Goal: Find specific page/section: Find specific page/section

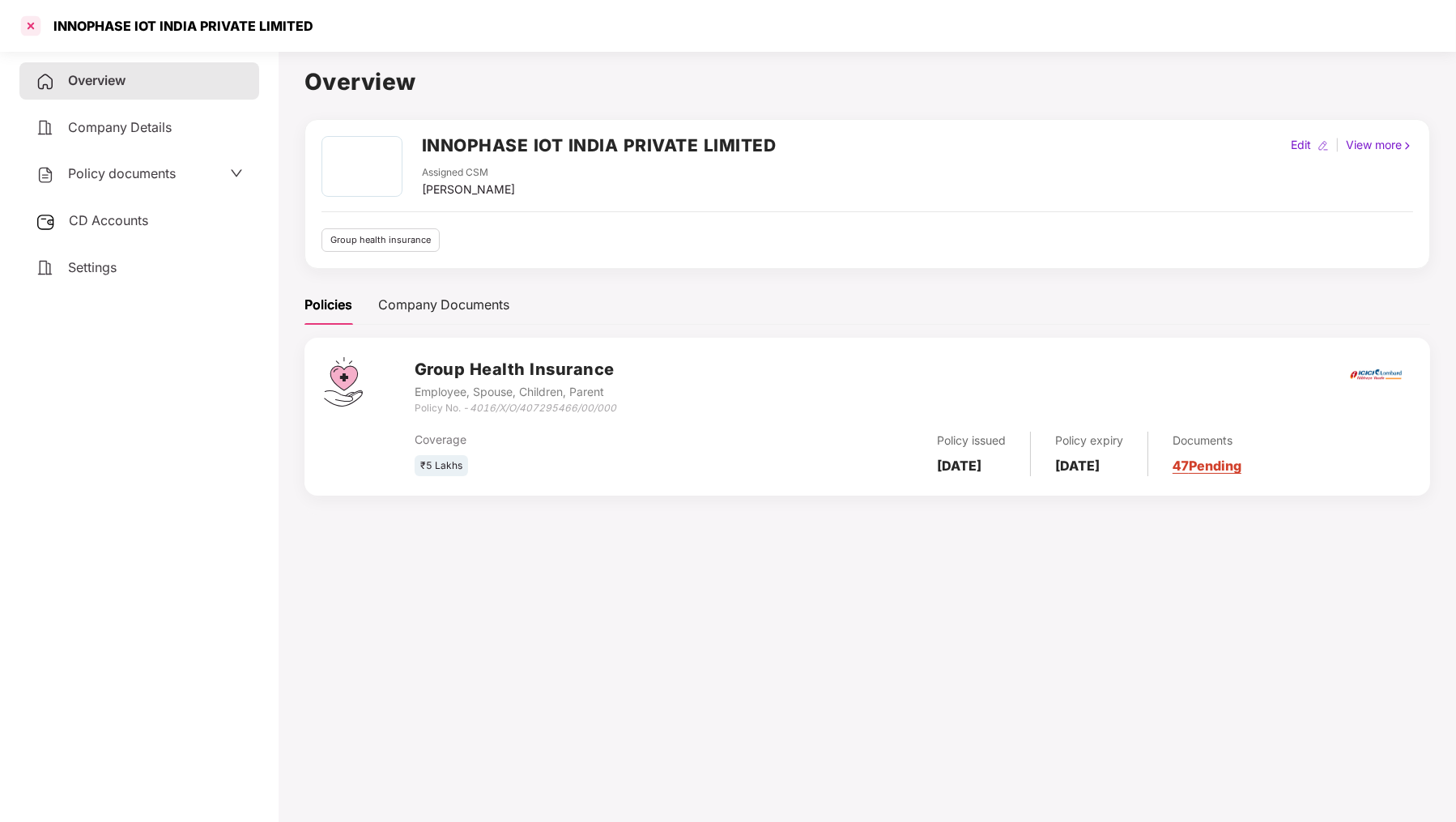
click at [36, 26] on div at bounding box center [31, 26] width 26 height 26
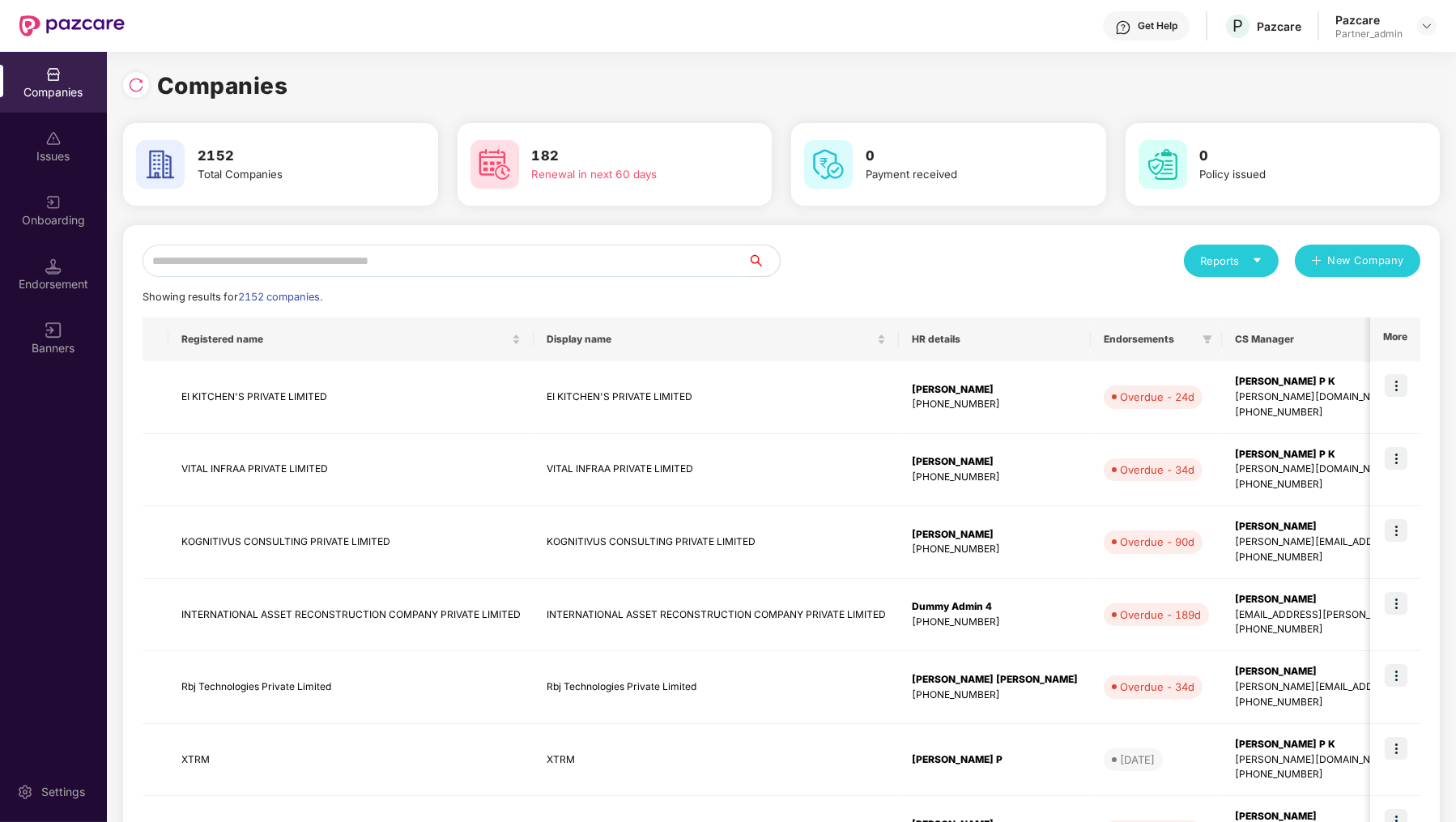
click at [518, 261] on input "text" at bounding box center [445, 261] width 605 height 32
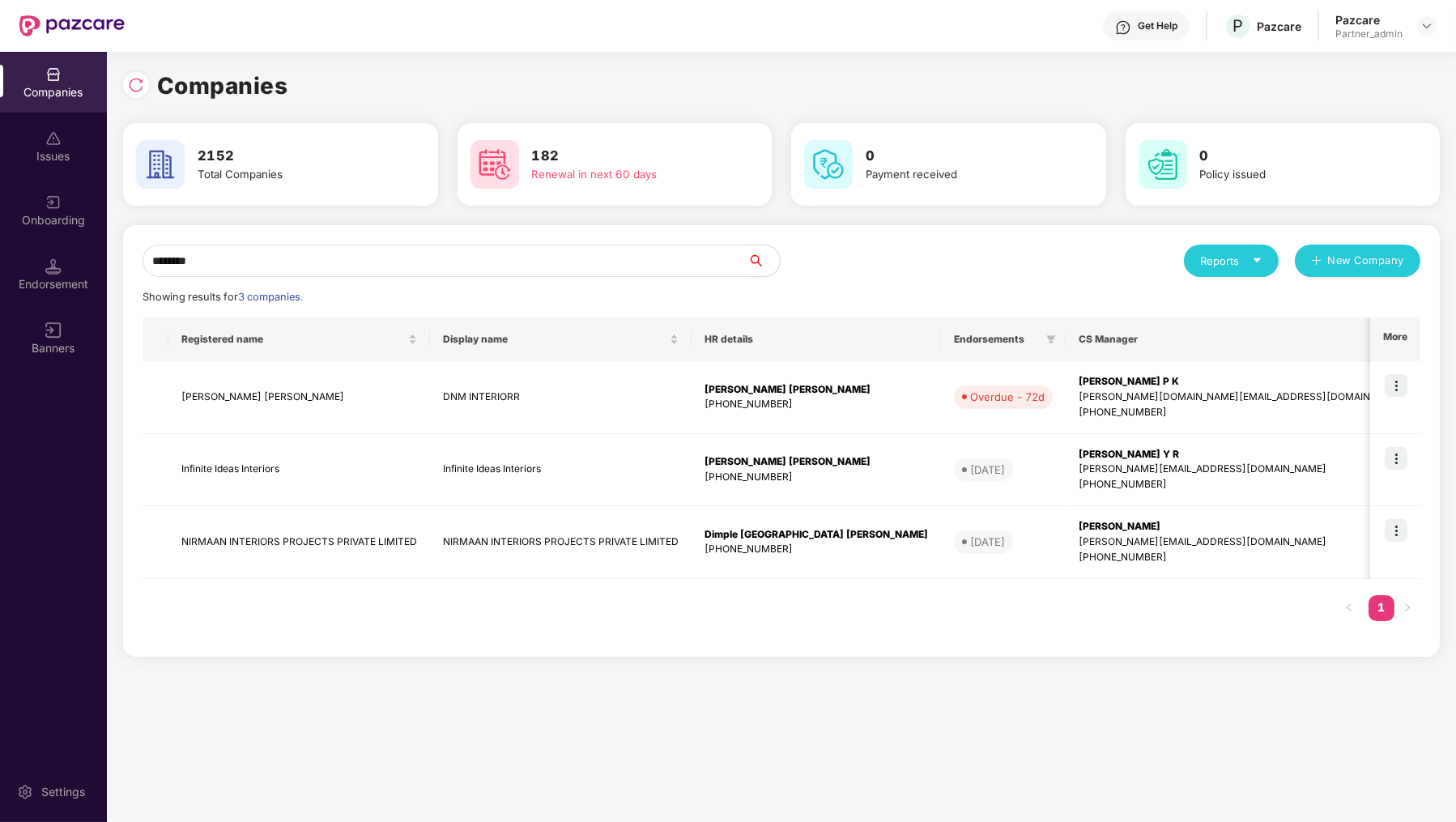
type input "********"
click at [309, 536] on td "NIRMAAN INTERIORS PROJECTS PRIVATE LIMITED" at bounding box center [298, 543] width 261 height 73
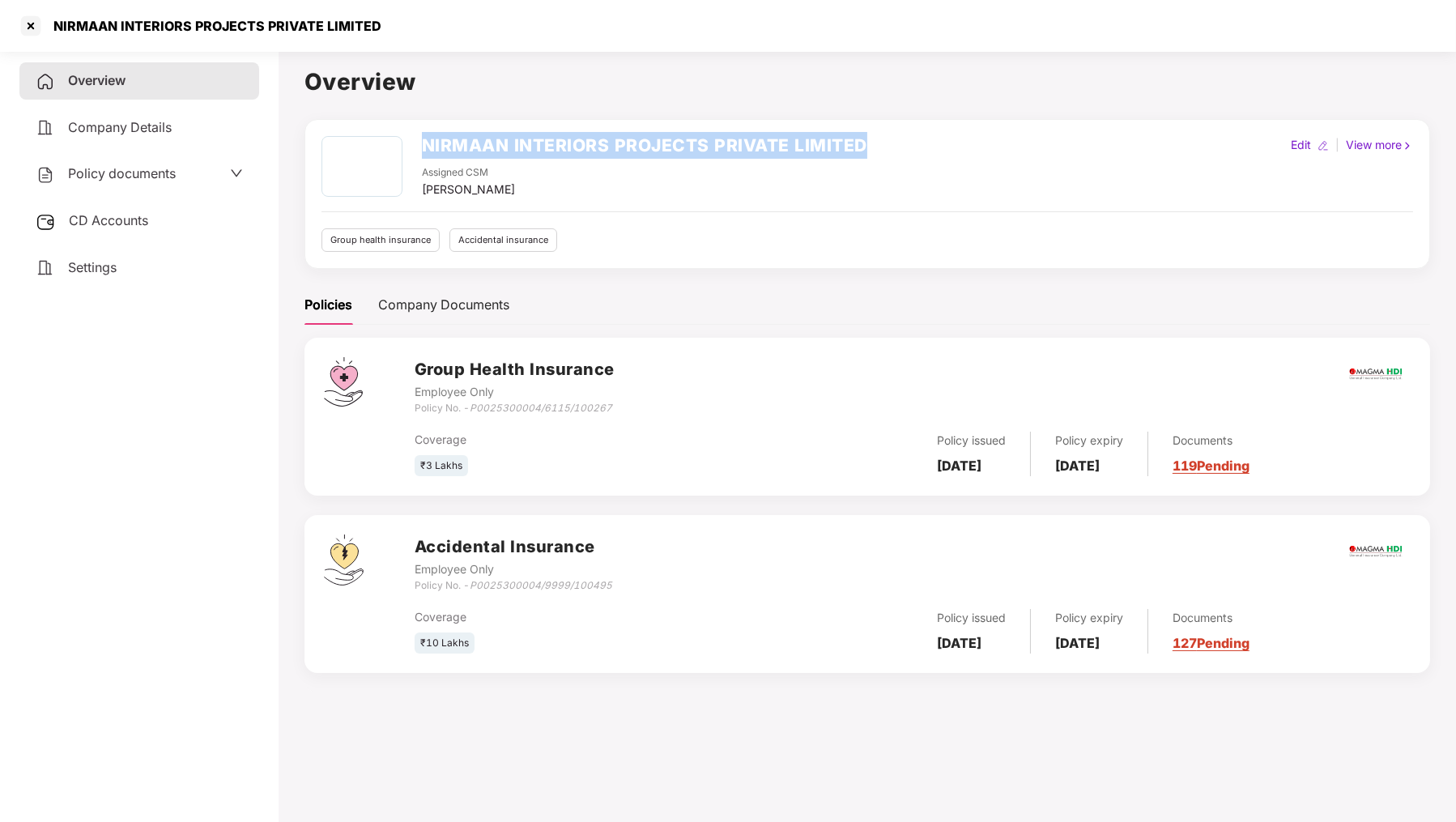
drag, startPoint x: 879, startPoint y: 143, endPoint x: 425, endPoint y: 143, distance: 454.0
click at [420, 143] on div "NIRMAAN INTERIORS PROJECTS PRIVATE LIMITED Assigned CSM [PERSON_NAME] Edit | Vi…" at bounding box center [867, 167] width 1092 height 63
copy h2 "NIRMAAN INTERIORS PROJECTS PRIVATE LIMITED"
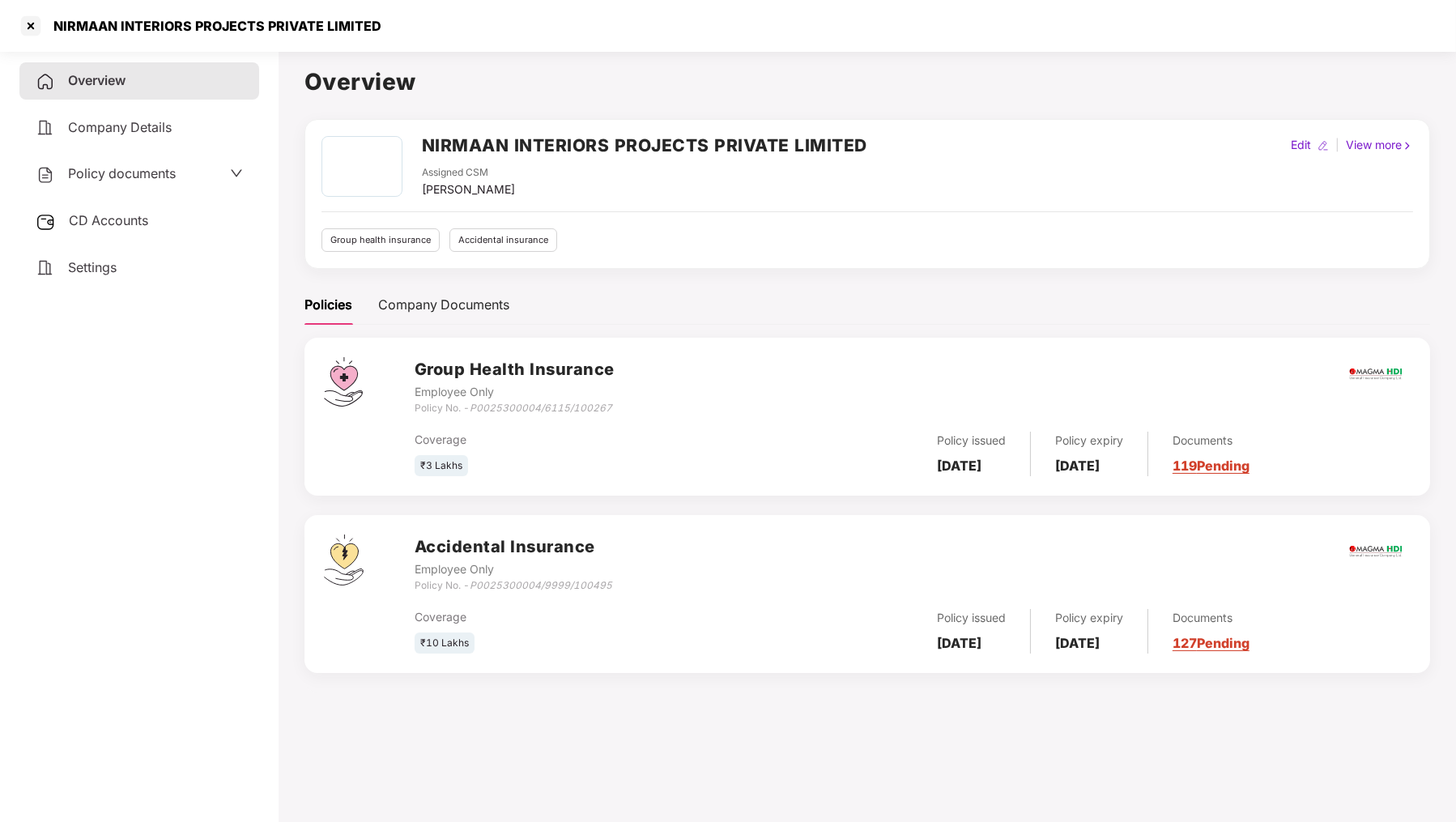
click at [920, 346] on div "Group Health Insurance Employee Only Policy No. - P0025300004/6115/100267 Cover…" at bounding box center [867, 416] width 1125 height 157
click at [33, 22] on div at bounding box center [31, 26] width 26 height 26
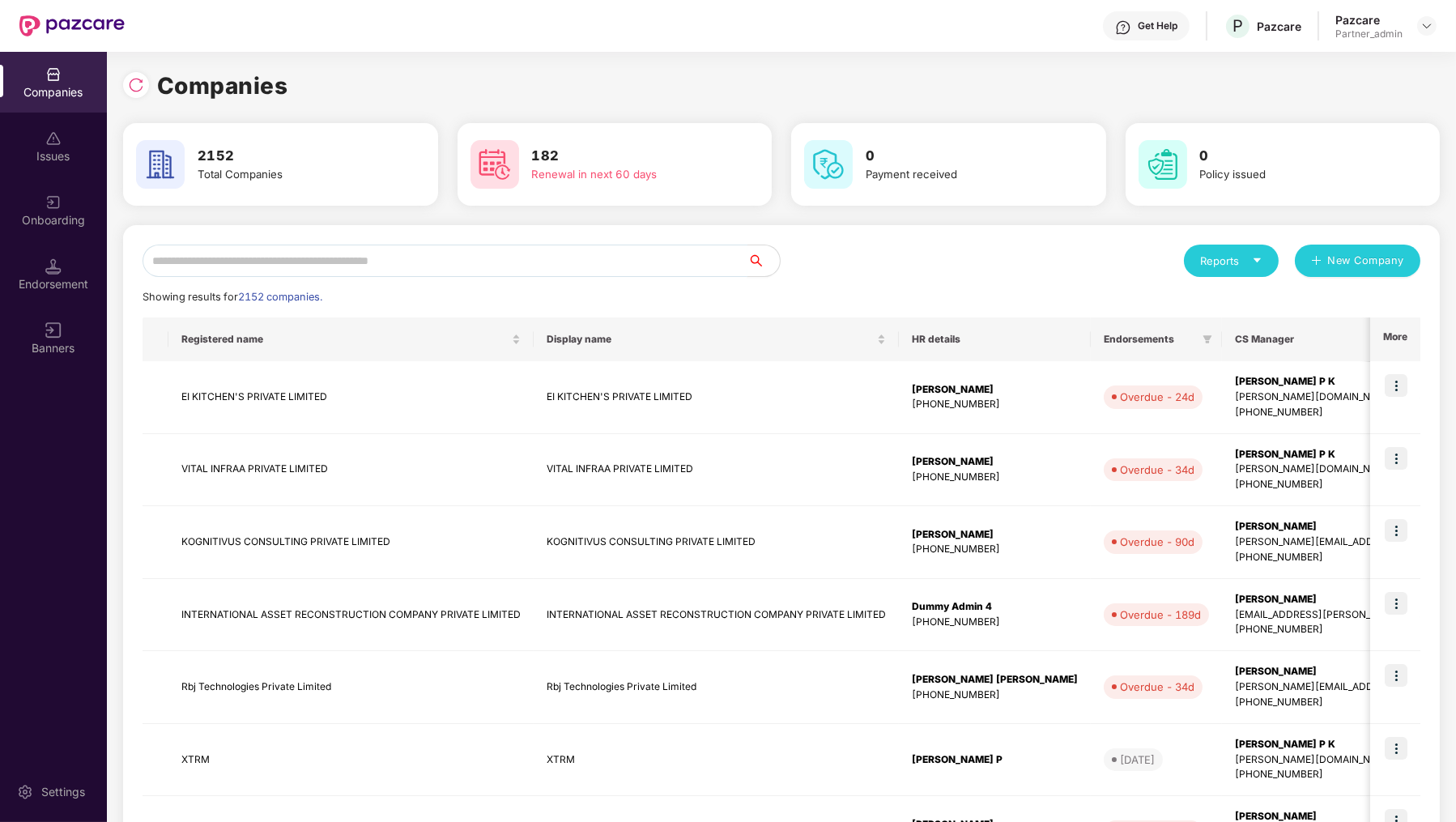
click at [671, 260] on input "text" at bounding box center [445, 261] width 605 height 32
